Goal: Check status

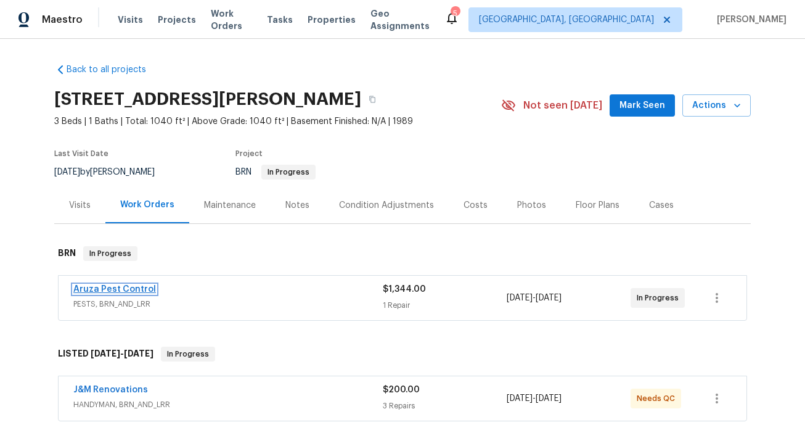
click at [126, 288] on link "Aruza Pest Control" at bounding box center [114, 289] width 83 height 9
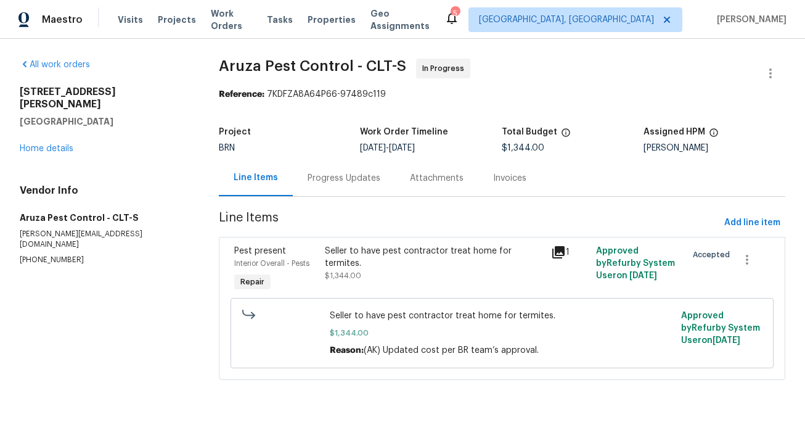
click at [271, 174] on div "Line Items" at bounding box center [256, 177] width 44 height 12
click at [332, 178] on div "Progress Updates" at bounding box center [344, 178] width 73 height 12
